Goal: Information Seeking & Learning: Find specific fact

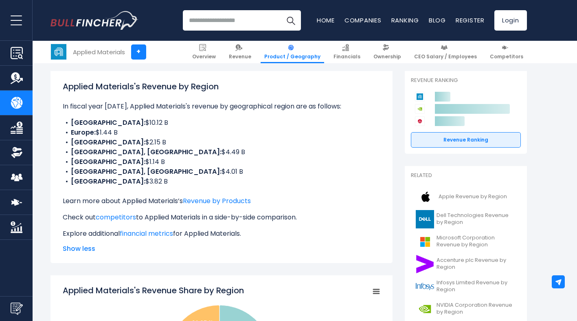
drag, startPoint x: 158, startPoint y: 188, endPoint x: 149, endPoint y: 131, distance: 58.3
click at [149, 131] on div "Applied Materials's Revenue by Region In fiscal year [DATE], Applied Materials'…" at bounding box center [222, 159] width 318 height 158
click at [149, 131] on li "Europe: $1.44 B" at bounding box center [222, 133] width 318 height 10
drag, startPoint x: 164, startPoint y: 174, endPoint x: 146, endPoint y: 126, distance: 51.1
click at [146, 127] on ul "CHINA: $10.12 B Europe: $1.44 B [GEOGRAPHIC_DATA]: $2.15 B KOREA, REPUBLIC OF: …" at bounding box center [222, 152] width 318 height 68
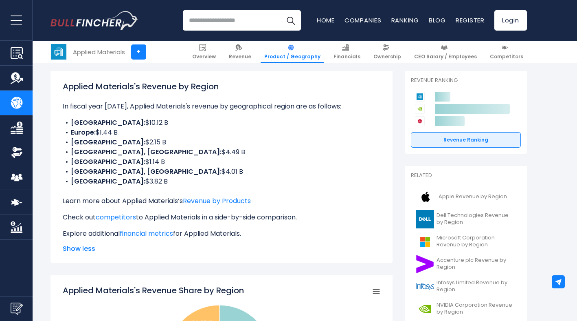
click at [146, 126] on li "CHINA: $10.12 B" at bounding box center [222, 123] width 318 height 10
click at [180, 186] on div "Applied Materials's Revenue by Region In fiscal year [DATE], Applied Materials'…" at bounding box center [222, 159] width 318 height 158
click at [189, 174] on li "[GEOGRAPHIC_DATA], [GEOGRAPHIC_DATA]: $4.01 B" at bounding box center [222, 172] width 318 height 10
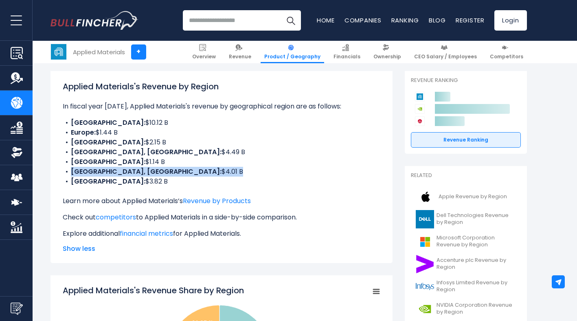
click at [189, 174] on li "[GEOGRAPHIC_DATA], [GEOGRAPHIC_DATA]: $4.01 B" at bounding box center [222, 172] width 318 height 10
click at [195, 172] on li "[GEOGRAPHIC_DATA], [GEOGRAPHIC_DATA]: $4.01 B" at bounding box center [222, 172] width 318 height 10
drag, startPoint x: 195, startPoint y: 172, endPoint x: 67, endPoint y: 170, distance: 127.9
click at [67, 170] on li "[GEOGRAPHIC_DATA], [GEOGRAPHIC_DATA]: $4.01 B" at bounding box center [222, 172] width 318 height 10
